Goal: Find specific page/section: Find specific page/section

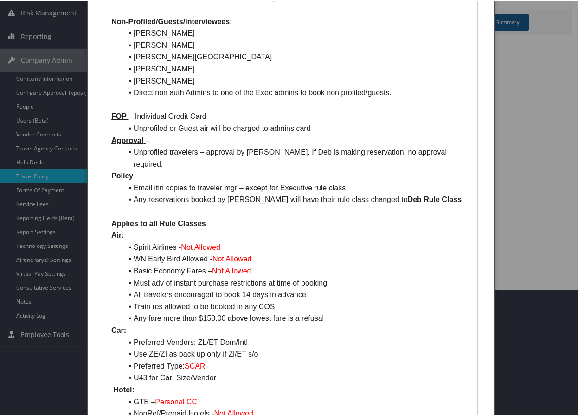
scroll to position [186, 0]
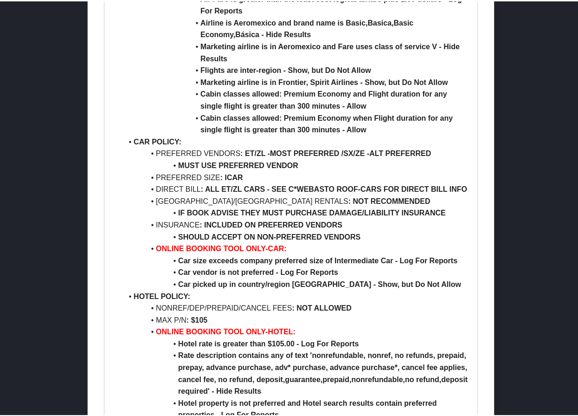
scroll to position [789, 0]
